Goal: Task Accomplishment & Management: Manage account settings

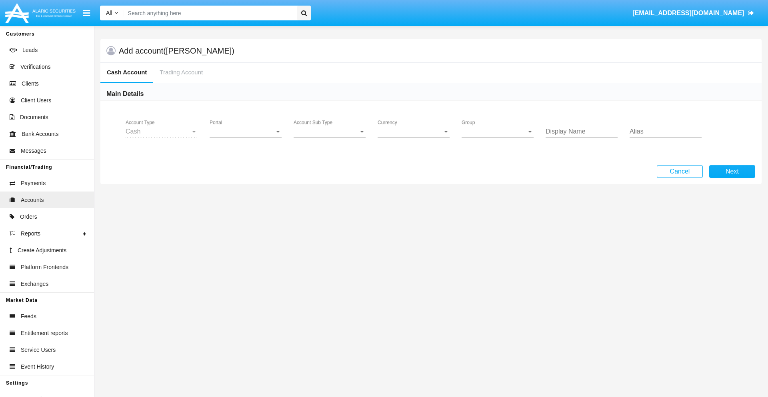
click at [246, 132] on span "Portal" at bounding box center [242, 131] width 65 height 7
click at [247, 176] on span "Alaric Fund Portal" at bounding box center [247, 175] width 74 height 19
click at [330, 132] on span "Account Sub Type" at bounding box center [326, 131] width 65 height 7
click at [330, 138] on span "Fund Cash" at bounding box center [330, 137] width 72 height 19
click at [498, 132] on span "Group" at bounding box center [494, 131] width 65 height 7
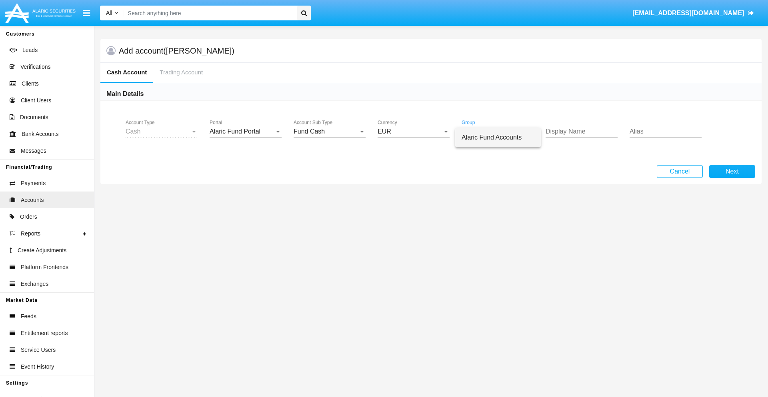
click at [498, 138] on span "Alaric Fund Accounts" at bounding box center [498, 137] width 73 height 19
type input "azure"
type input "olive"
click at [732, 172] on button "Next" at bounding box center [733, 171] width 46 height 13
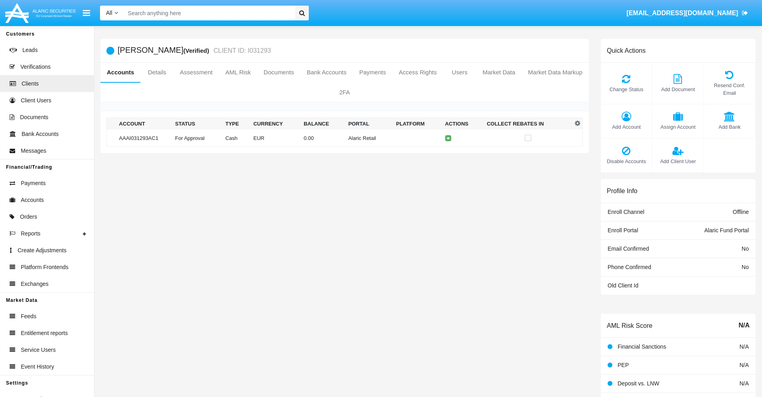
click at [345, 138] on td "Alaric Retail" at bounding box center [369, 138] width 48 height 17
click at [626, 89] on span "Change Status" at bounding box center [626, 90] width 43 height 8
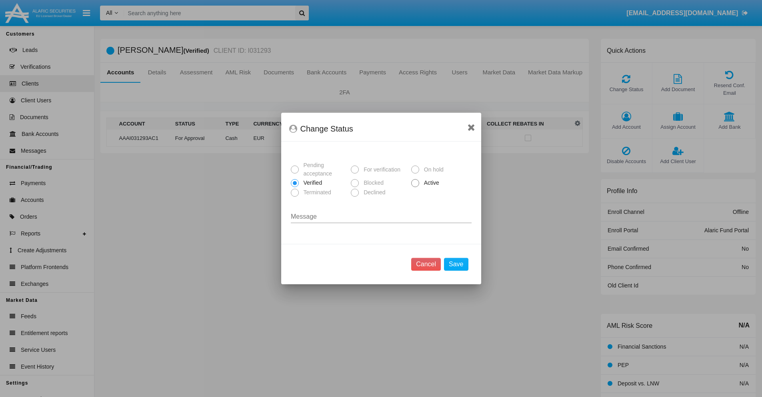
click at [430, 183] on span "Active" at bounding box center [430, 183] width 22 height 8
click at [415, 187] on input "Active" at bounding box center [415, 187] width 0 height 0
radio input "true"
click at [456, 265] on button "Save" at bounding box center [456, 264] width 24 height 13
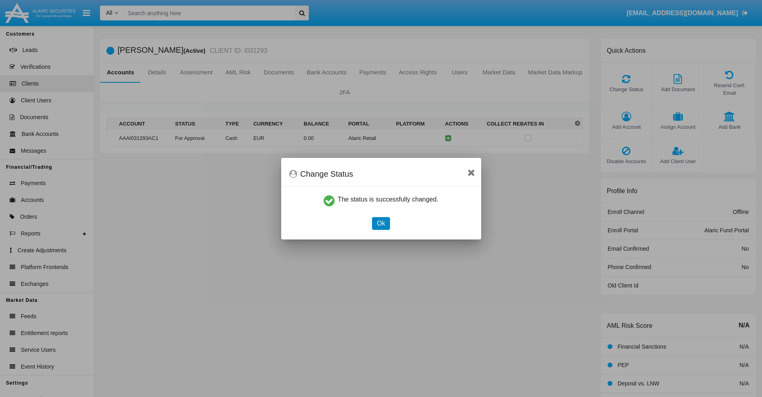
click at [381, 223] on button "Ok" at bounding box center [381, 223] width 18 height 13
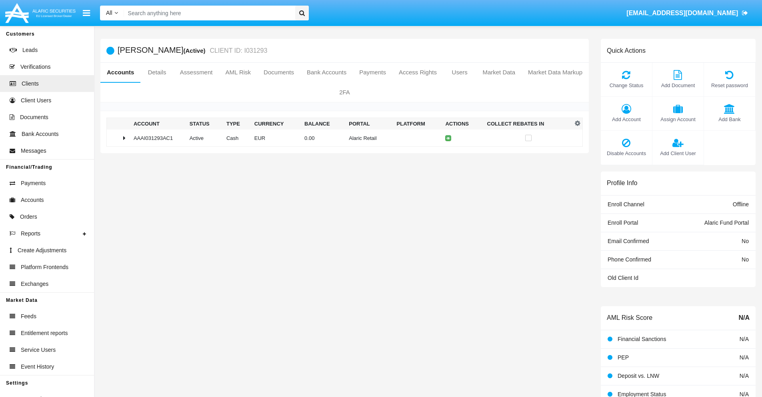
click at [342, 138] on td "0.00" at bounding box center [323, 138] width 44 height 17
click at [448, 155] on icon at bounding box center [450, 155] width 4 height 4
